Goal: Information Seeking & Learning: Learn about a topic

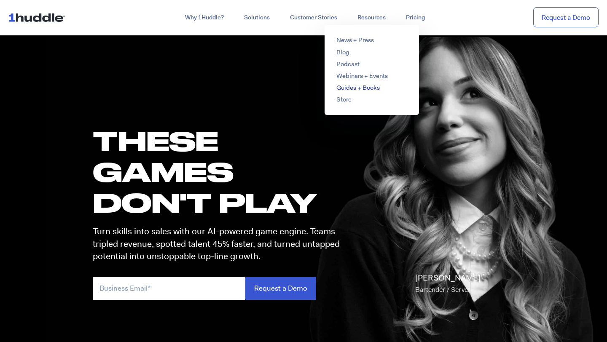
click at [353, 88] on link "Guides + Books" at bounding box center [357, 87] width 43 height 8
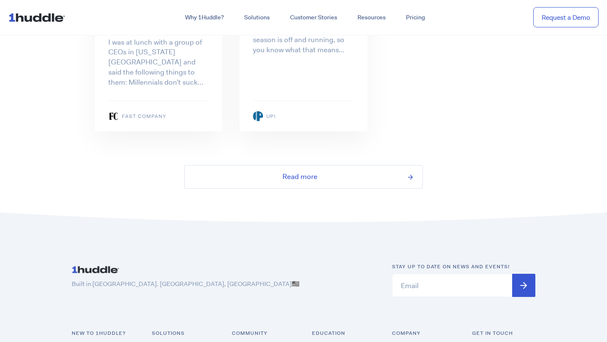
scroll to position [1797, 0]
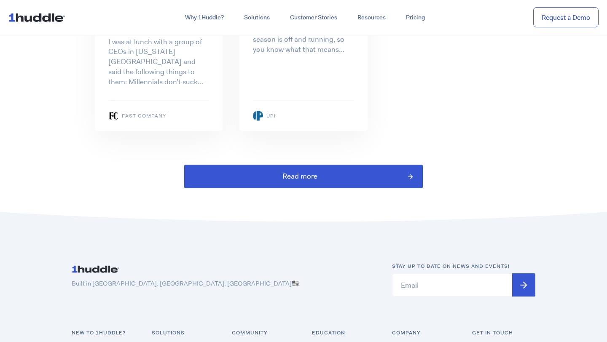
click at [329, 165] on link "Read more" at bounding box center [303, 176] width 239 height 23
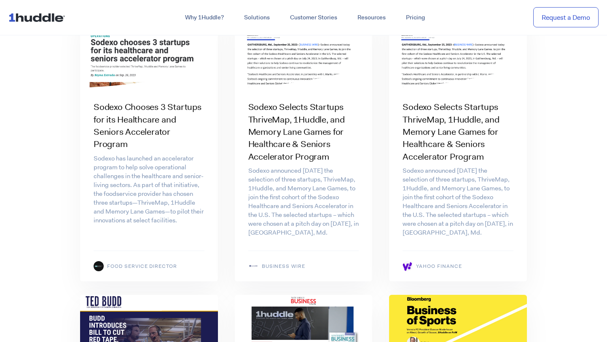
scroll to position [1850, 0]
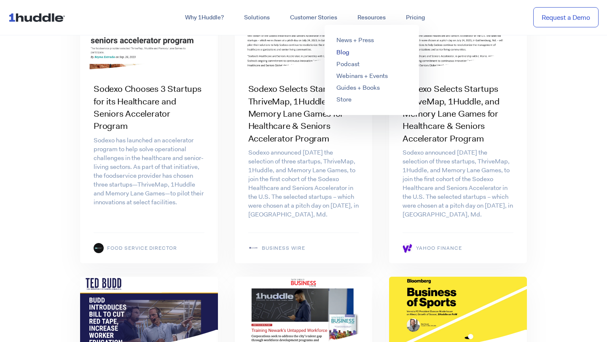
click at [347, 52] on link "Blog" at bounding box center [342, 52] width 13 height 8
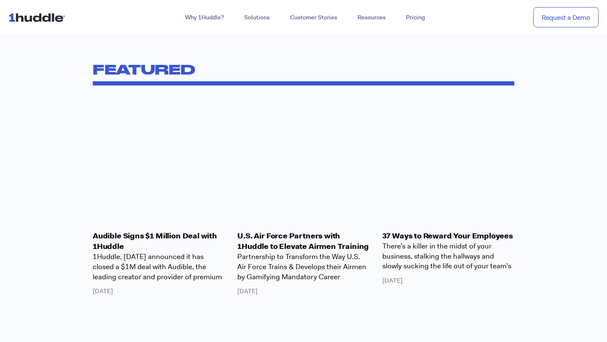
scroll to position [429, 0]
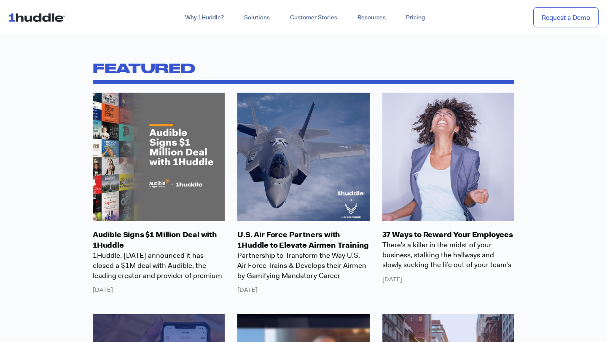
click at [429, 235] on link "37 Ways to Reward Your Employees" at bounding box center [447, 235] width 131 height 10
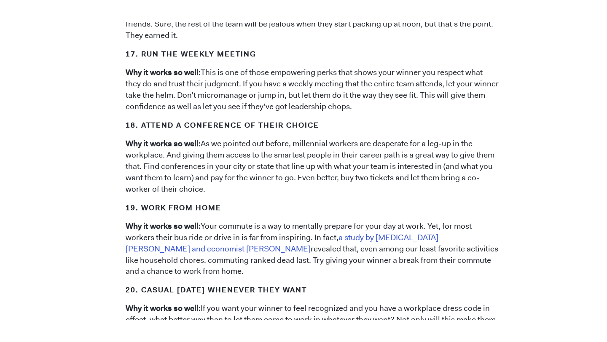
scroll to position [3176, 0]
